Goal: Browse casually: Explore the website without a specific task or goal

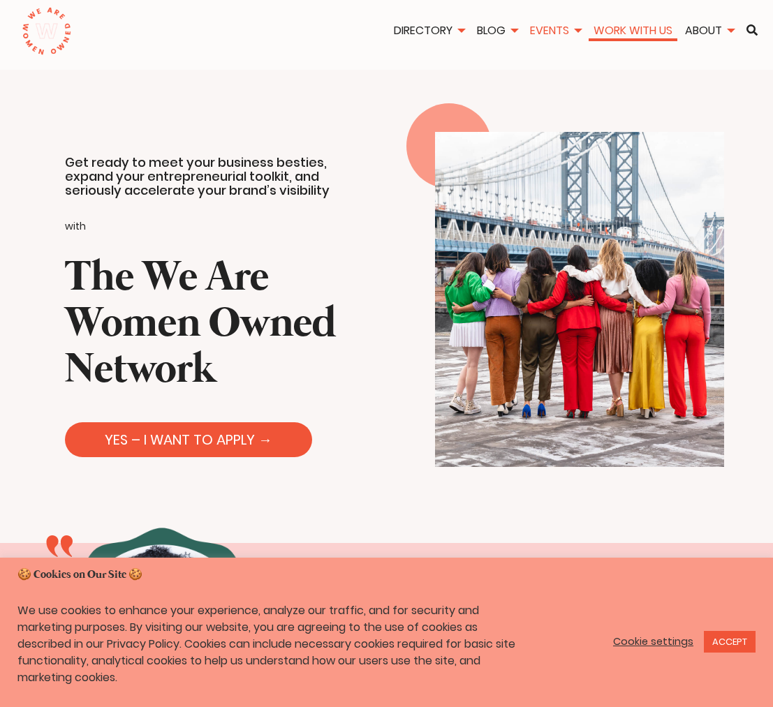
click at [615, 27] on link "Work With Us" at bounding box center [633, 30] width 89 height 16
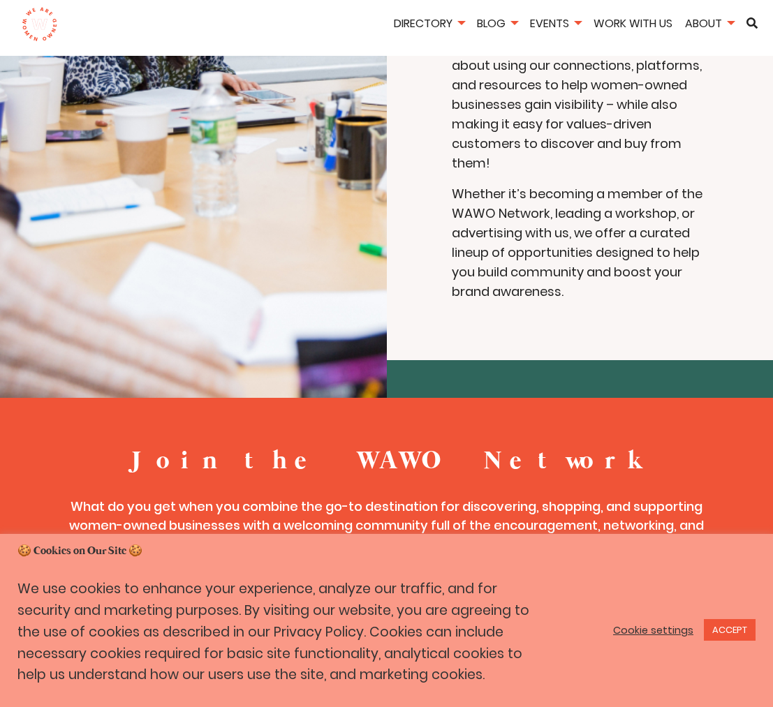
scroll to position [369, 0]
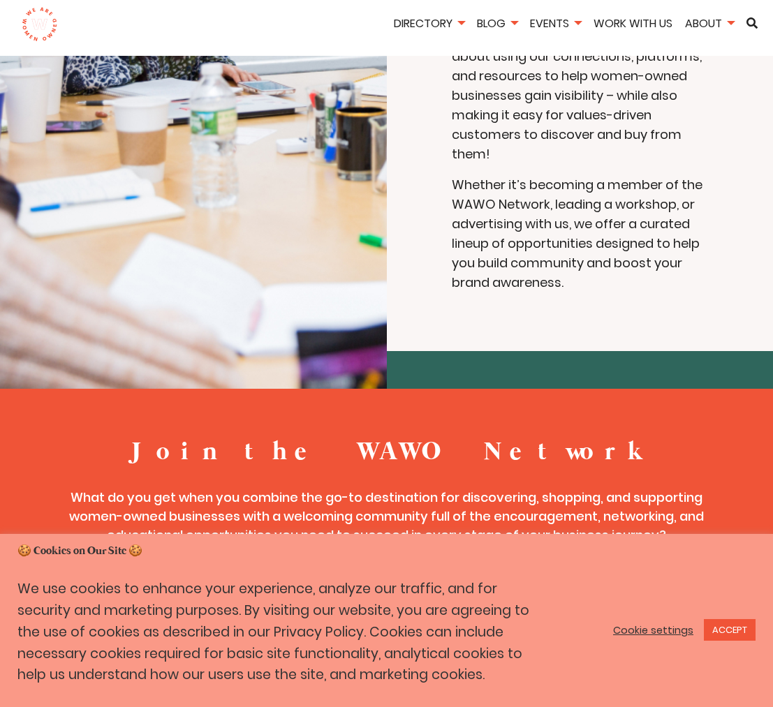
click at [732, 631] on link "ACCEPT" at bounding box center [730, 630] width 52 height 22
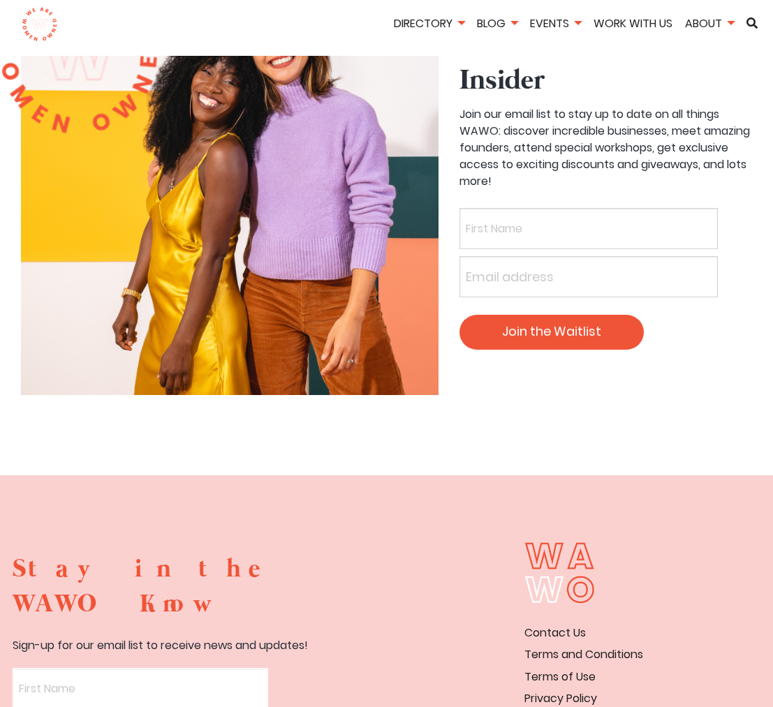
scroll to position [4438, 0]
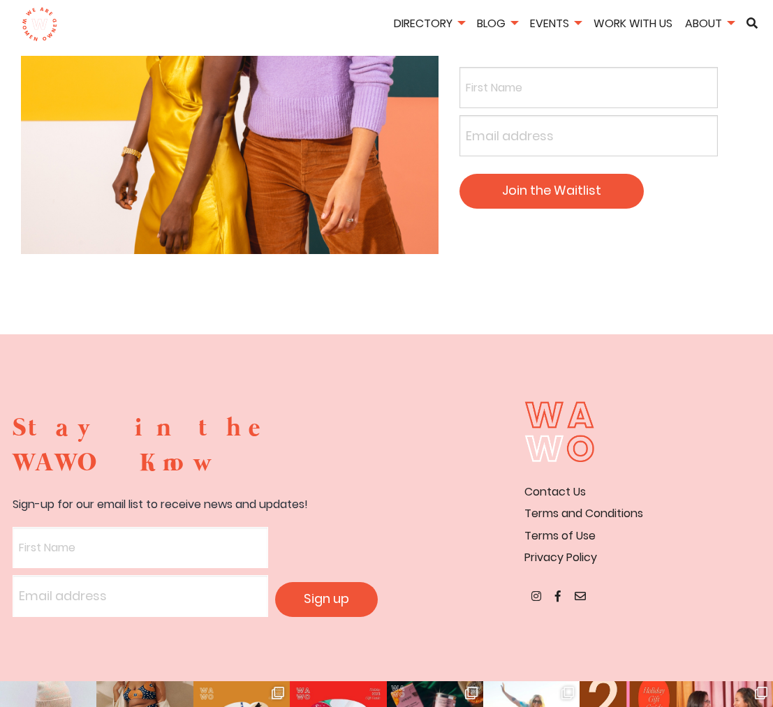
click at [332, 411] on section "Stay in the WAWO Know Sign-up for our email list to receive news and updates! S…" at bounding box center [196, 514] width 366 height 206
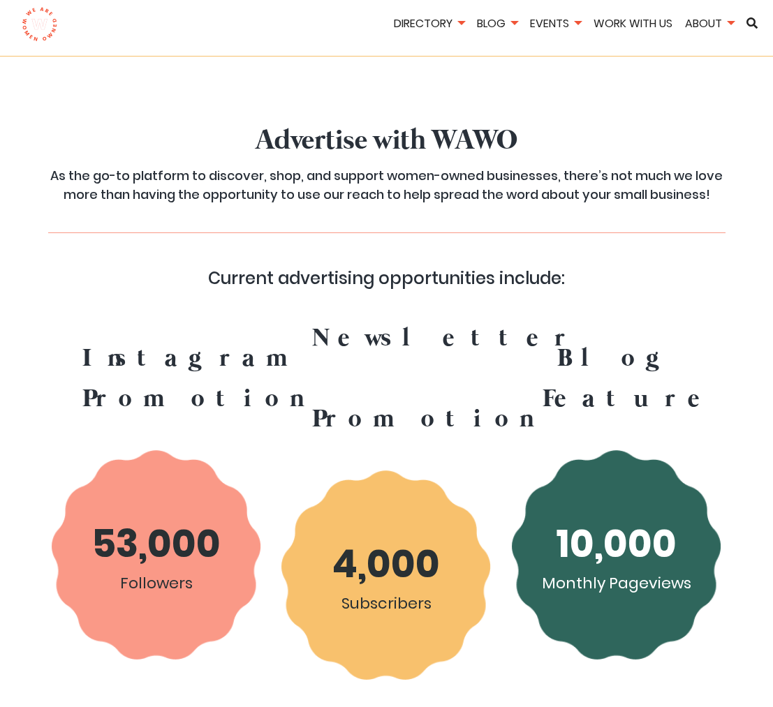
scroll to position [0, 0]
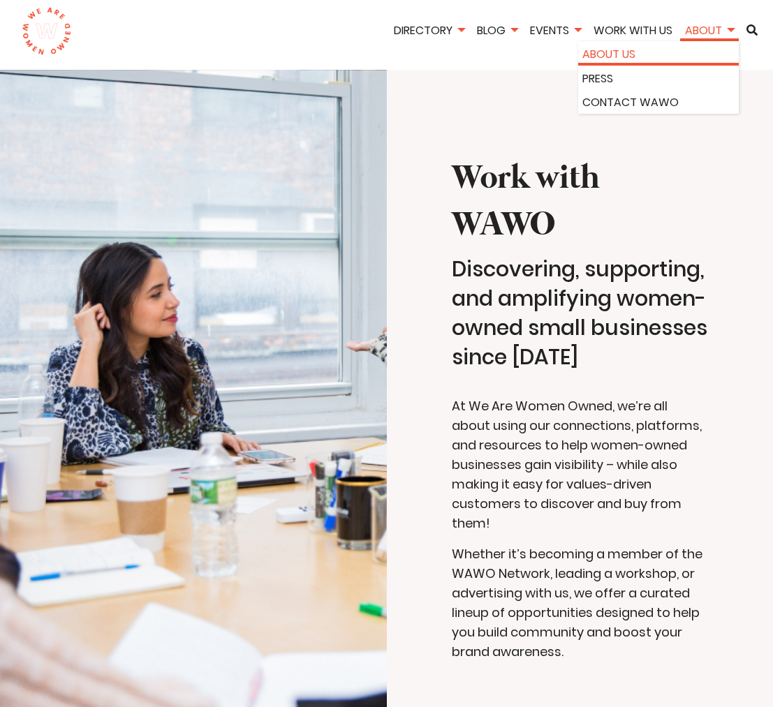
click at [659, 57] on link "About Us" at bounding box center [658, 54] width 152 height 18
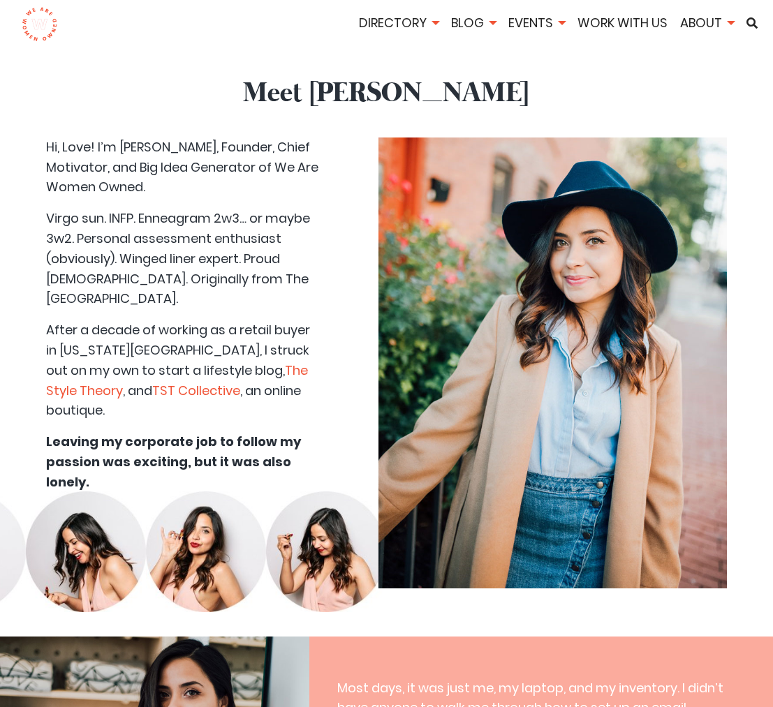
scroll to position [3686, 0]
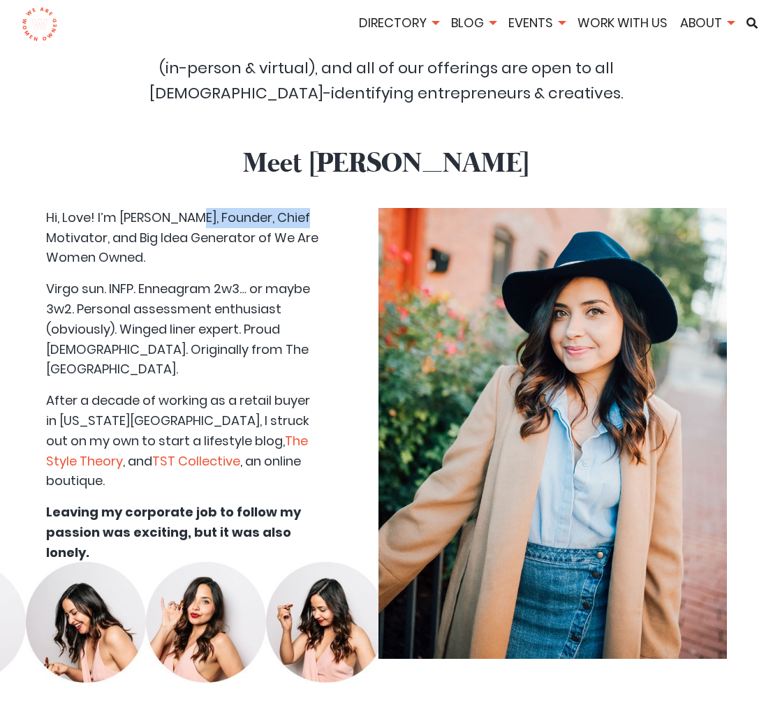
drag, startPoint x: 121, startPoint y: 146, endPoint x: 233, endPoint y: 143, distance: 112.5
click at [233, 208] on p "Hi, Love! I’m Lisa Nicole Rosado, Founder, Chief Motivator, and Big Idea Genera…" at bounding box center [183, 238] width 274 height 60
copy p "Lisa Nicole Rosado"
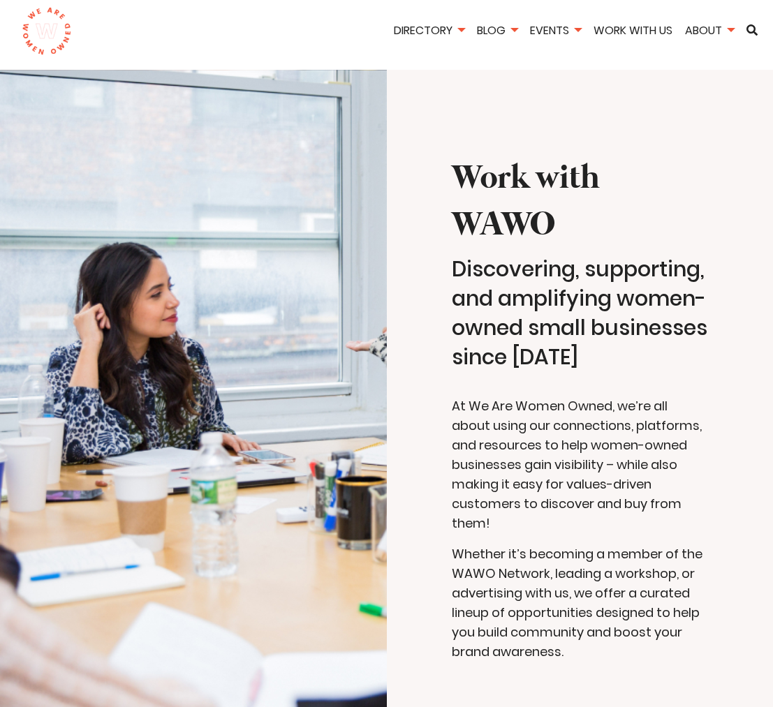
click at [36, 41] on img at bounding box center [47, 31] width 50 height 49
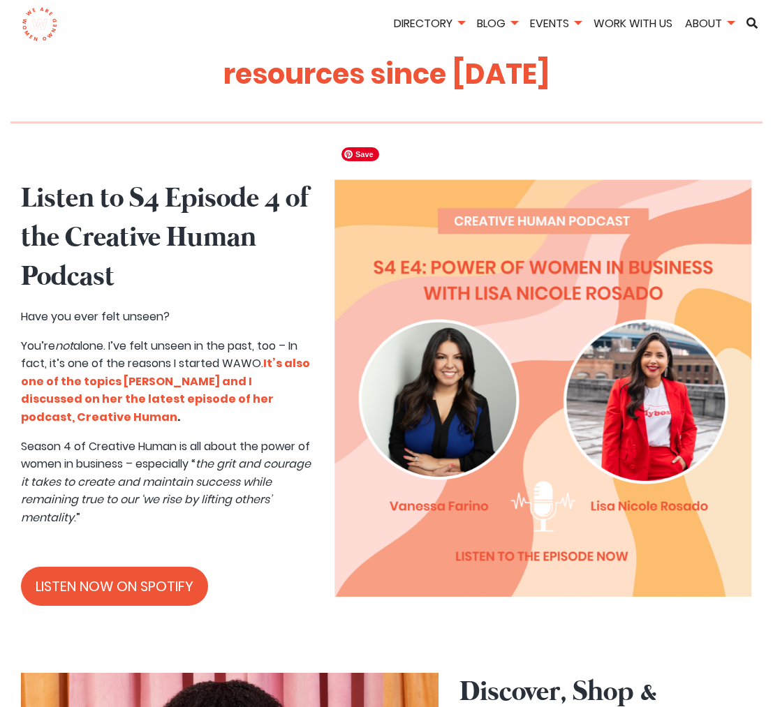
scroll to position [612, 0]
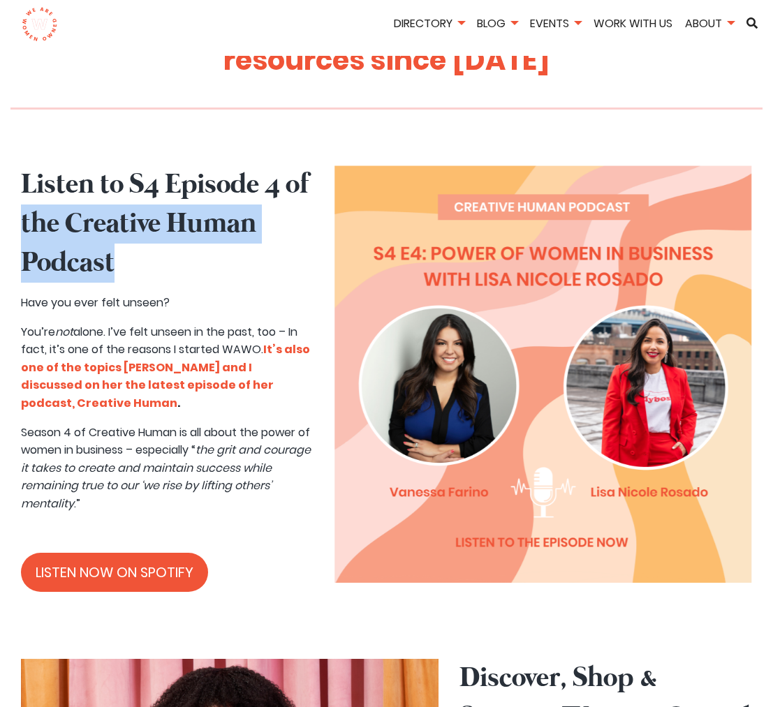
drag, startPoint x: 113, startPoint y: 233, endPoint x: 19, endPoint y: 189, distance: 104.3
click at [19, 189] on div "‹ › Listen to S4 Episode 4 of the Creative Human Podcast Have you ever felt uns…" at bounding box center [386, 384] width 752 height 438
copy h2 "the Creative Human Podcast"
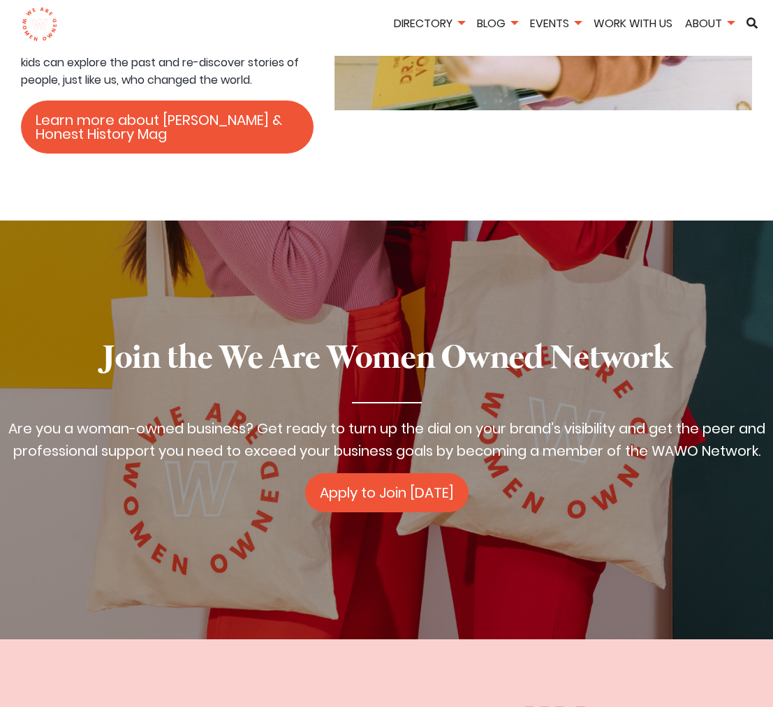
scroll to position [2382, 0]
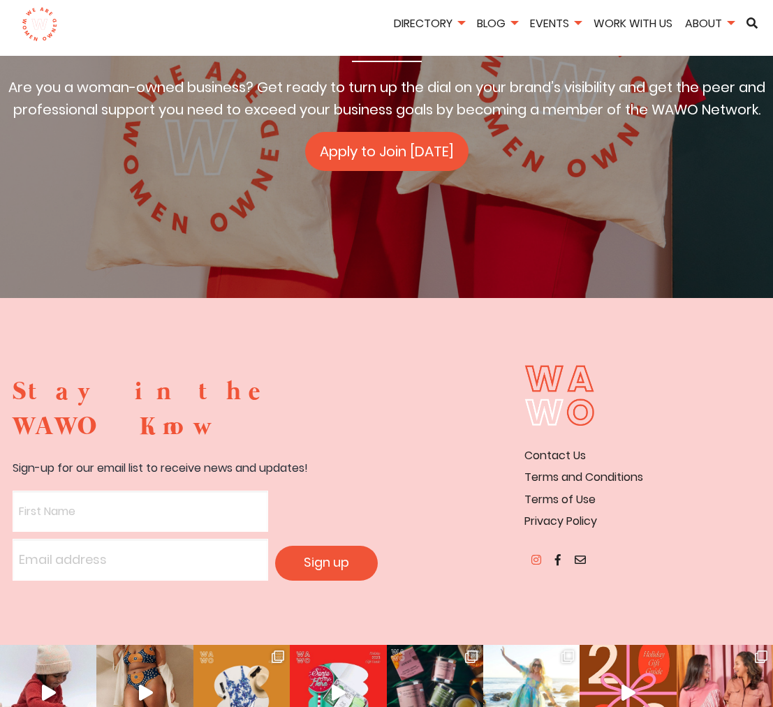
click at [536, 554] on icon at bounding box center [536, 559] width 10 height 11
